Goal: Task Accomplishment & Management: Manage account settings

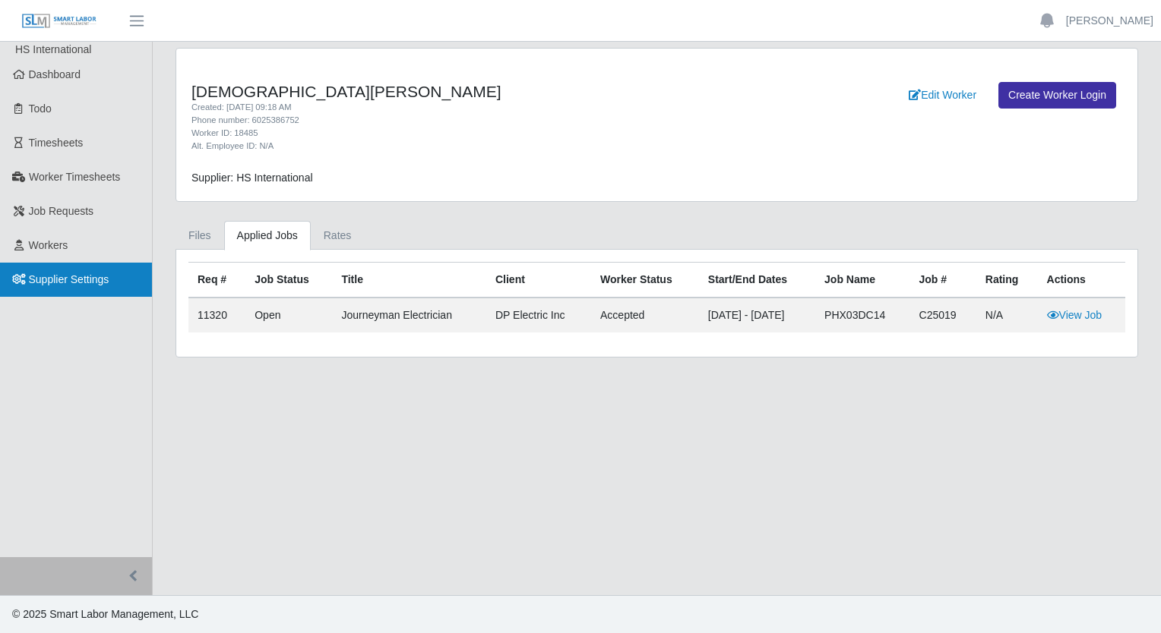
click at [46, 263] on ul "HS International Dashboard Todo Timesheets Worker Timesheets Job Requests Worke…" at bounding box center [76, 300] width 152 height 516
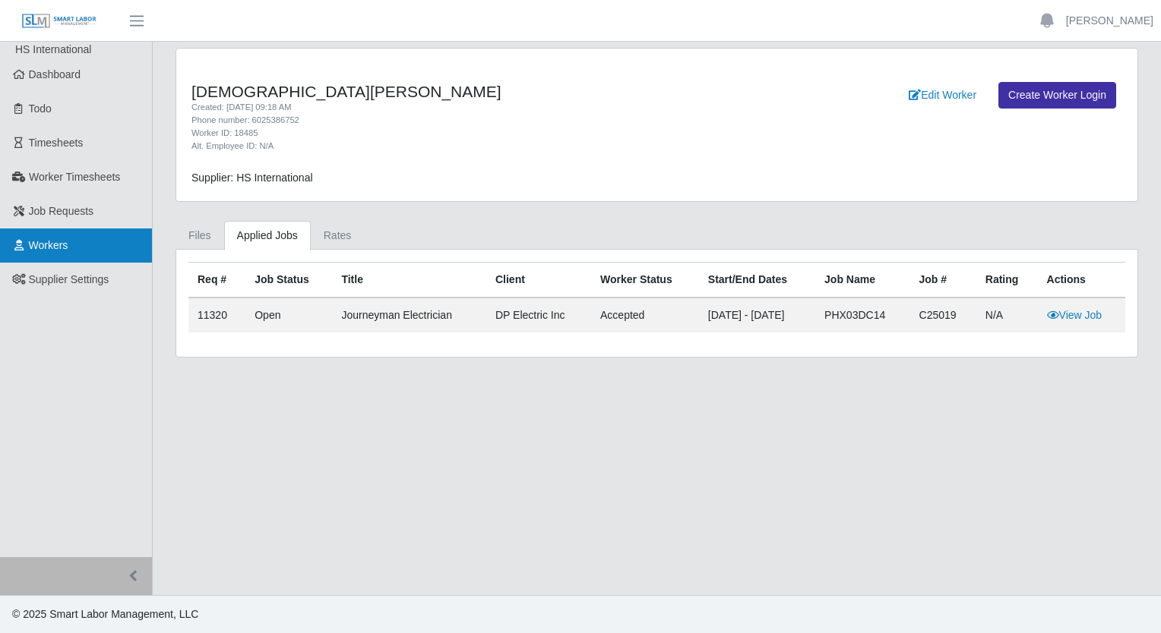
click at [53, 250] on span "Workers" at bounding box center [48, 245] width 39 height 12
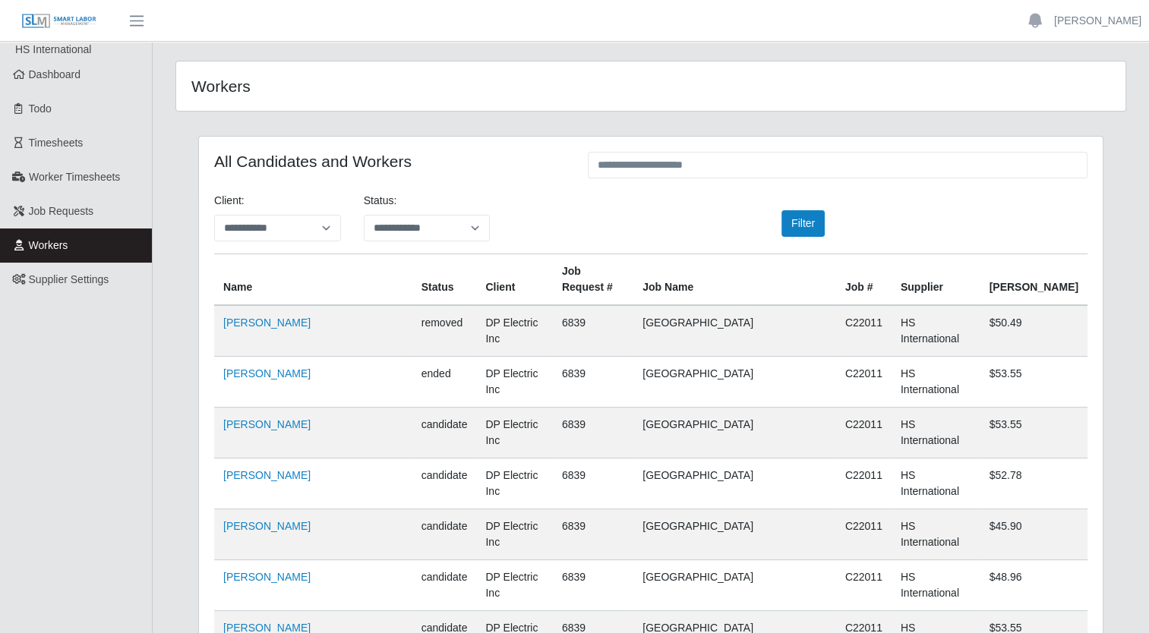
scroll to position [10488, 0]
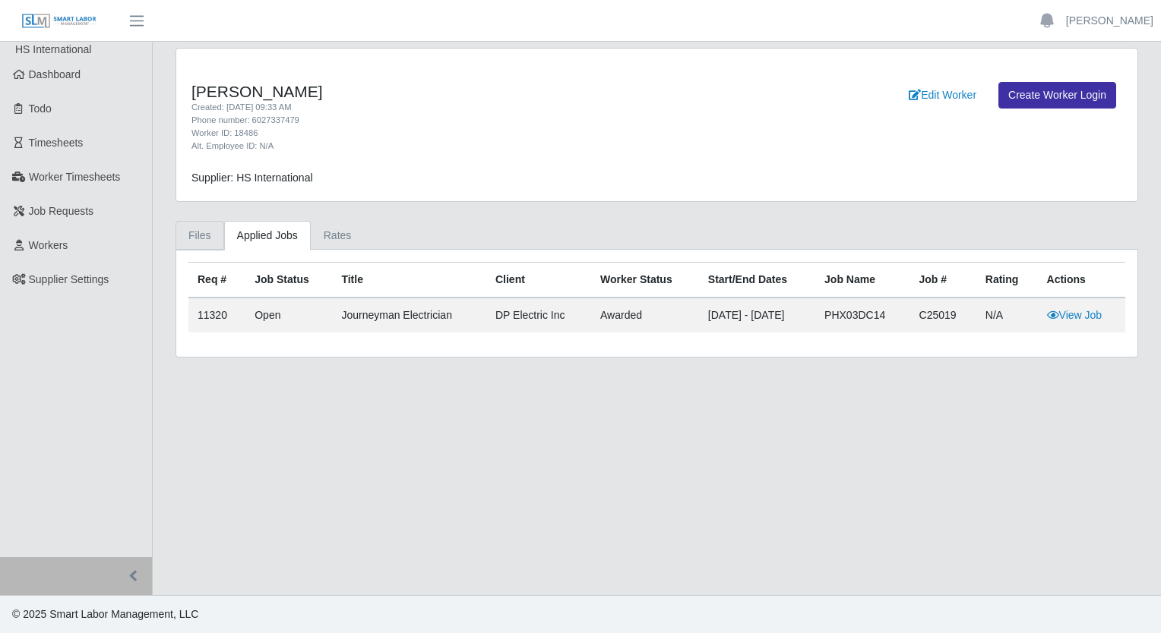
click at [201, 230] on link "Files" at bounding box center [199, 236] width 49 height 30
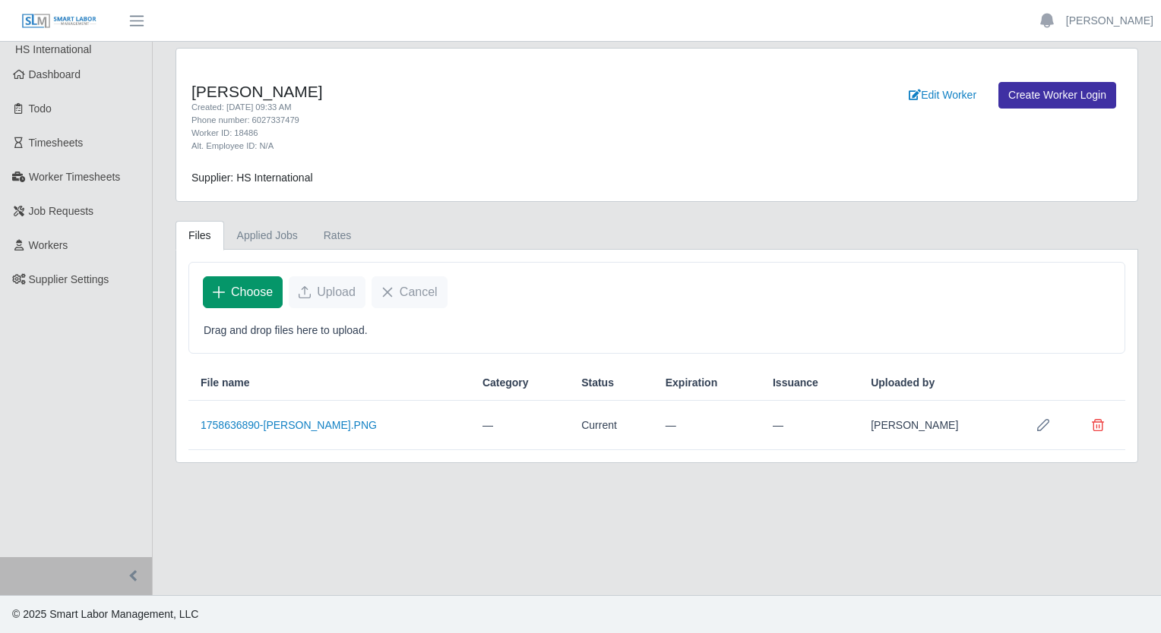
click at [237, 292] on span "Choose" at bounding box center [252, 292] width 42 height 18
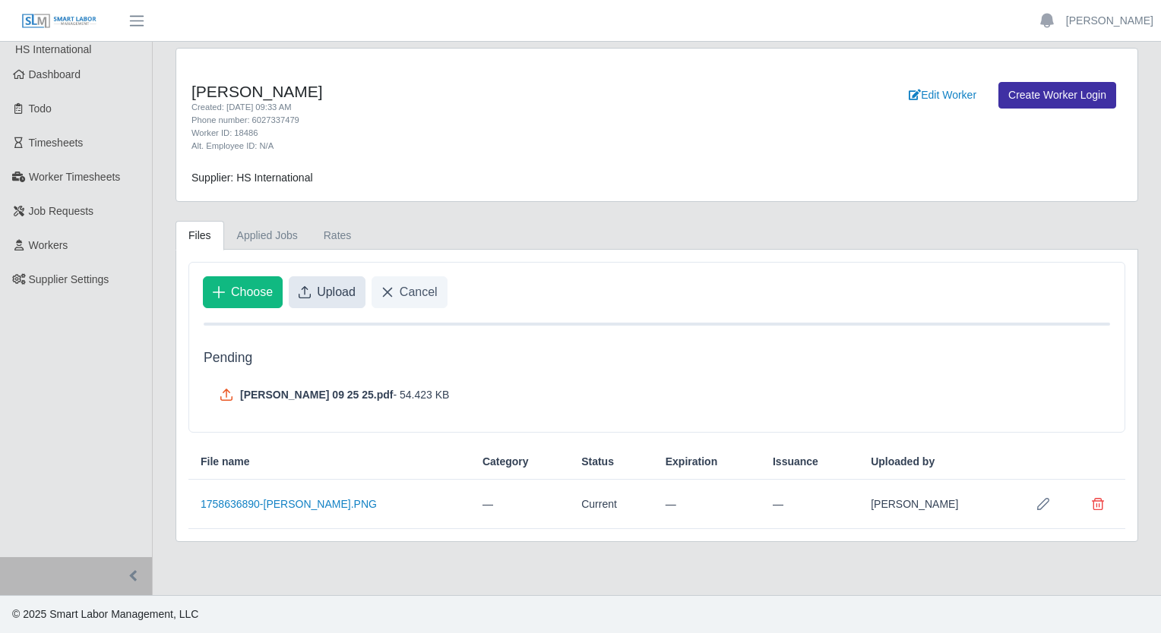
click at [336, 299] on span "Upload" at bounding box center [336, 292] width 39 height 18
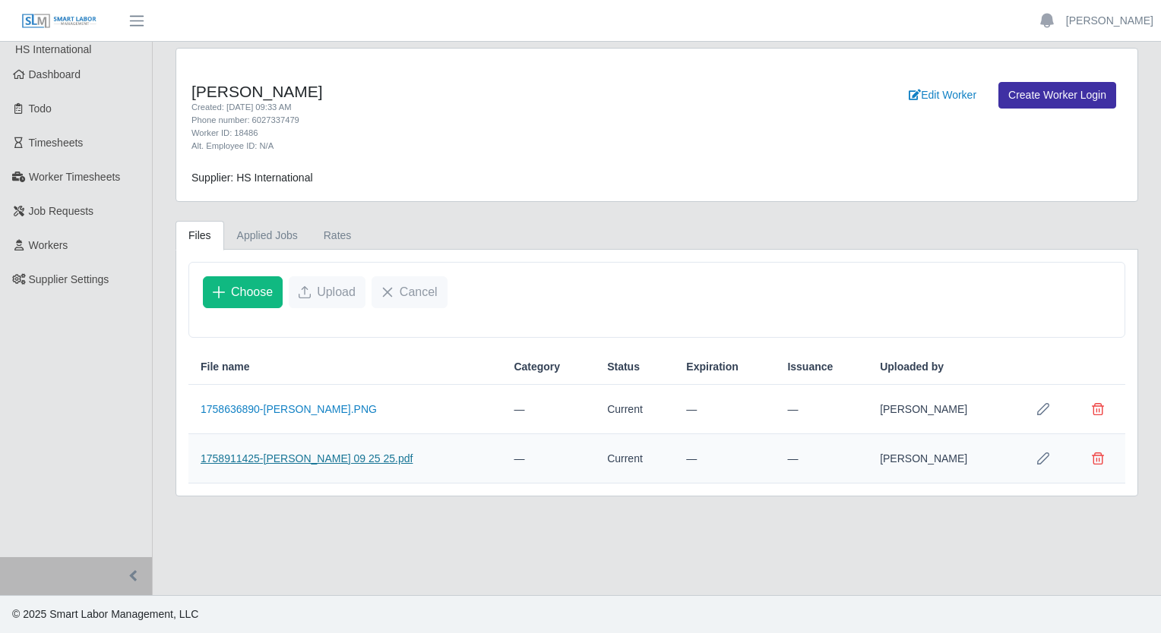
click at [355, 457] on link "1758911425-Rios, Carlos 09 25 25.pdf" at bounding box center [307, 459] width 212 height 12
click at [334, 409] on link "1758636890-Carlos Rios.PNG" at bounding box center [289, 409] width 176 height 12
click at [236, 293] on span "Choose" at bounding box center [252, 292] width 42 height 18
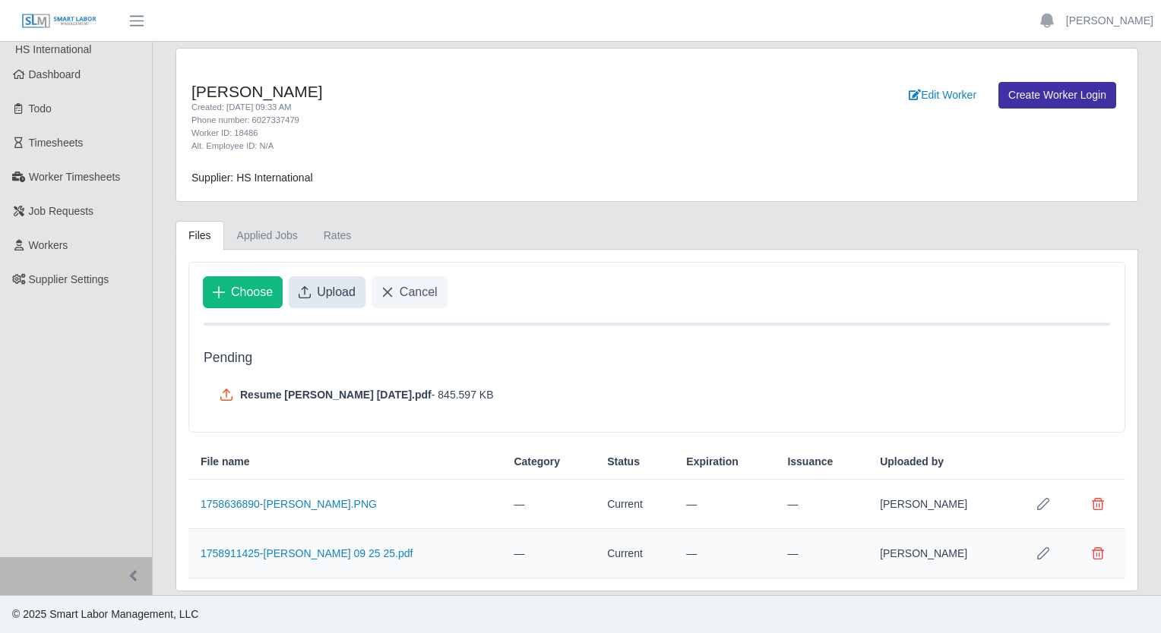
click at [344, 285] on span "Upload" at bounding box center [336, 292] width 39 height 18
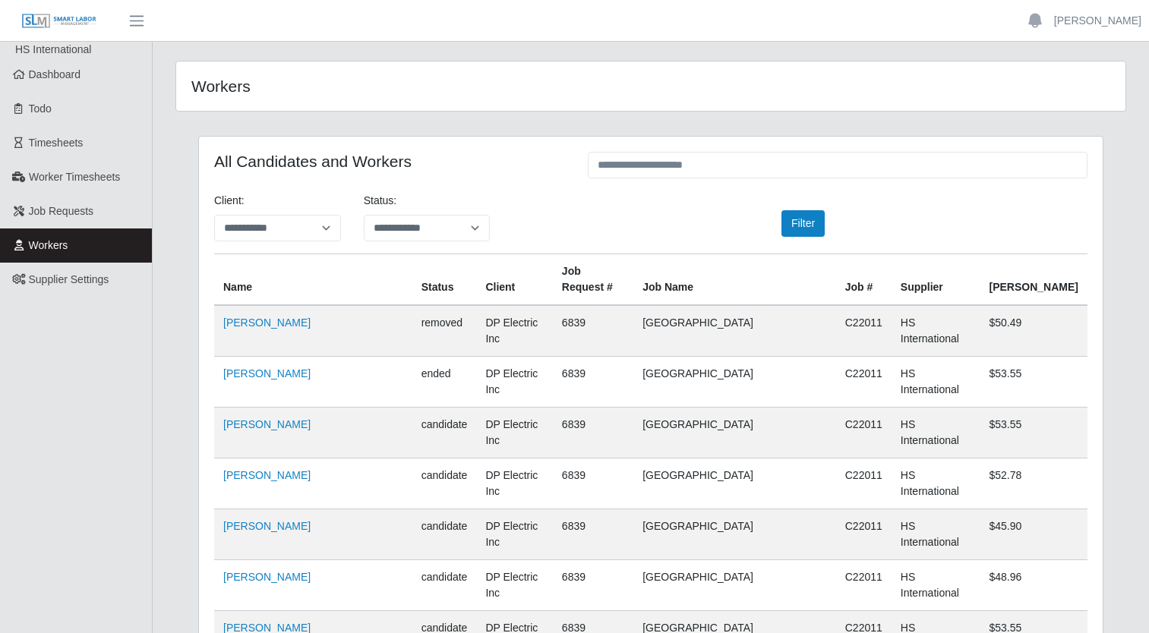
scroll to position [10488, 0]
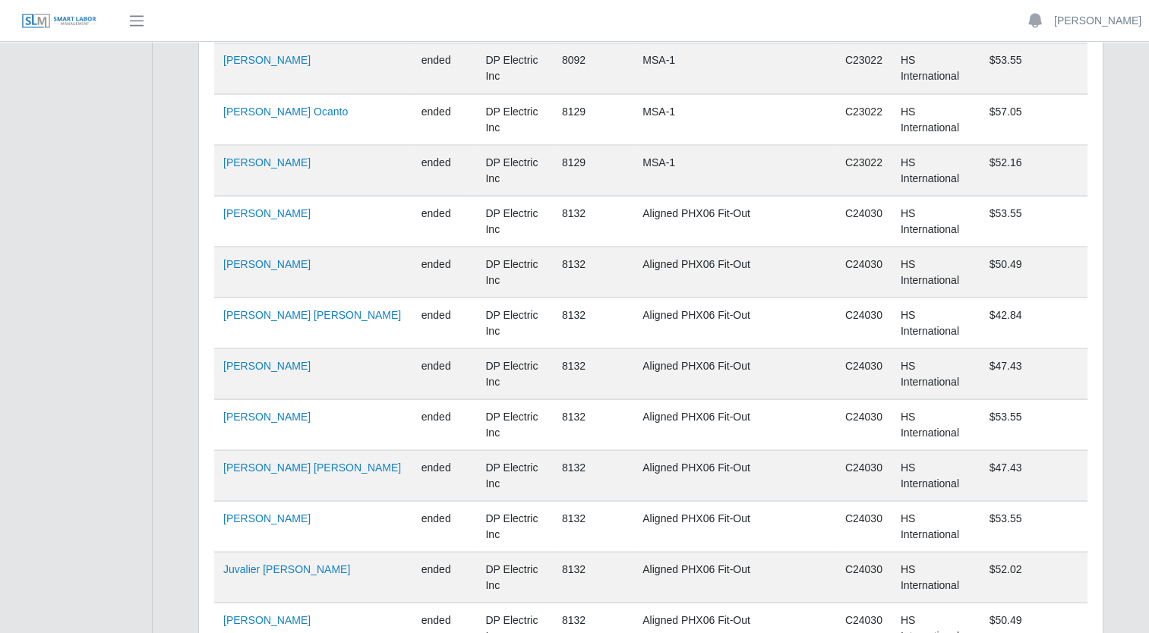
scroll to position [10488, 0]
